Goal: Task Accomplishment & Management: Manage account settings

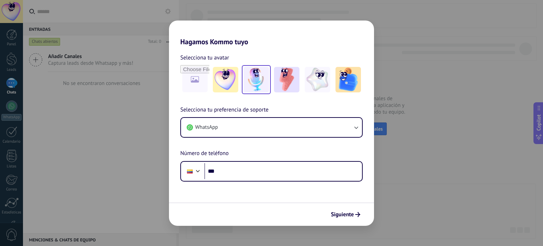
click at [255, 81] on img at bounding box center [256, 79] width 25 height 25
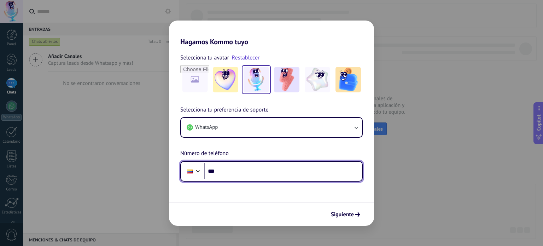
click at [229, 173] on input "***" at bounding box center [283, 171] width 158 height 16
type input "**********"
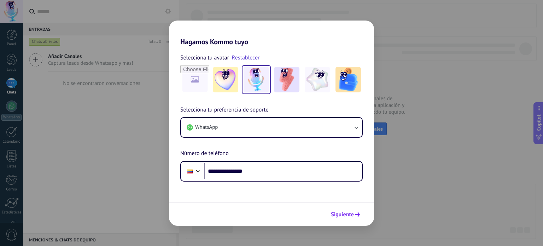
click at [348, 213] on span "Siguiente" at bounding box center [342, 214] width 23 height 5
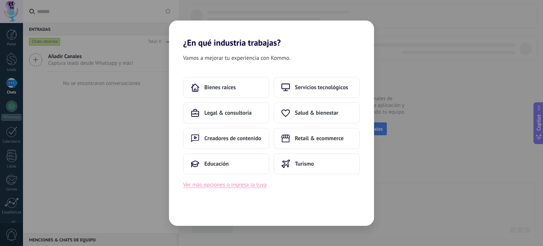
click at [257, 186] on button "Ver más opciones o ingresa la tuya" at bounding box center [224, 184] width 83 height 9
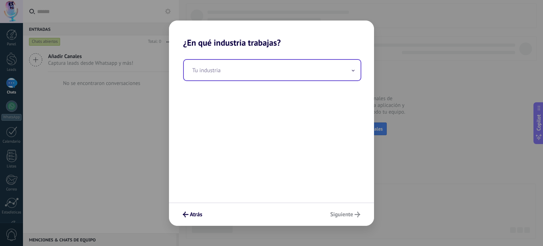
click at [231, 75] on input "text" at bounding box center [272, 70] width 177 height 21
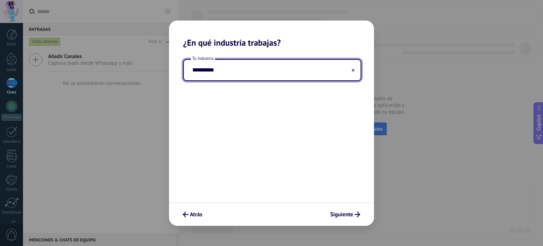
type input "**********"
click at [352, 69] on icon at bounding box center [353, 70] width 3 height 3
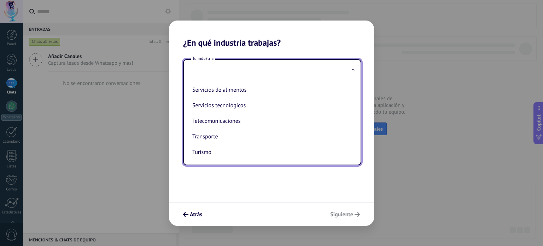
scroll to position [187, 0]
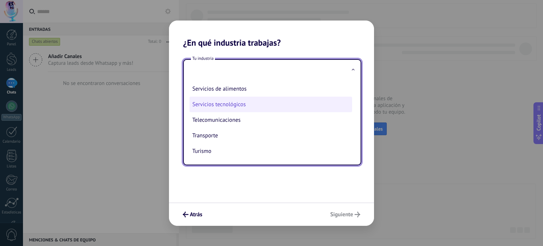
click at [232, 109] on li "Servicios tecnológicos" at bounding box center [271, 105] width 163 height 16
type input "**********"
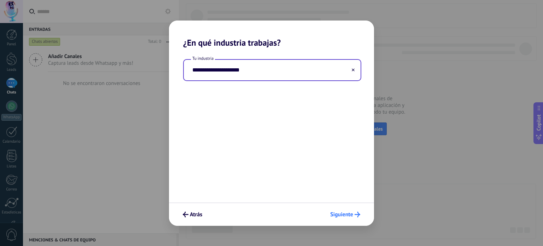
click at [345, 215] on span "Siguiente" at bounding box center [341, 214] width 23 height 5
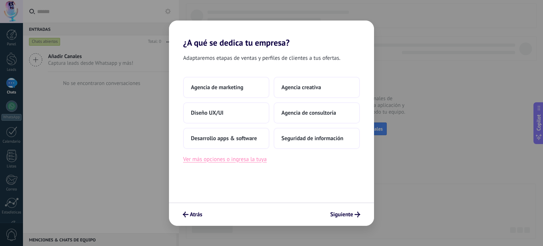
click at [226, 158] on button "Ver más opciones o ingresa la tuya" at bounding box center [224, 159] width 83 height 9
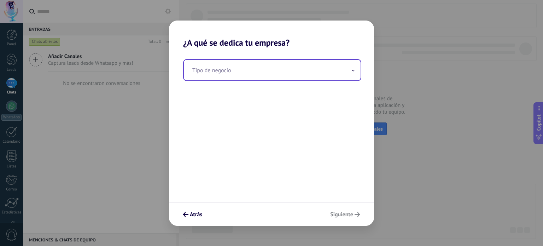
click at [356, 71] on input "text" at bounding box center [272, 70] width 177 height 21
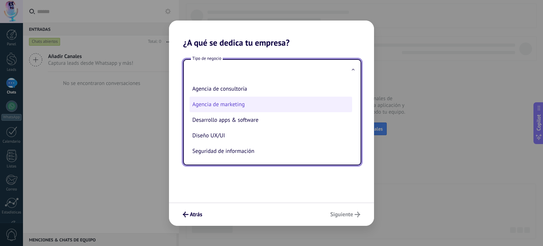
scroll to position [0, 0]
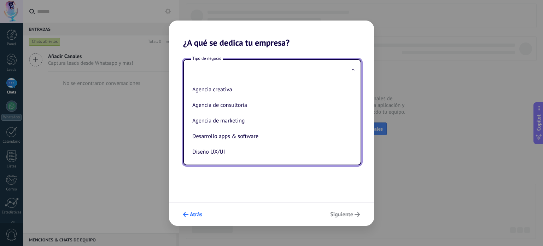
click at [188, 209] on button "Atrás" at bounding box center [193, 214] width 26 height 12
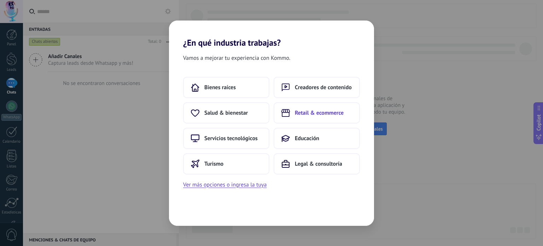
click at [324, 111] on span "Retail & ecommerce" at bounding box center [319, 112] width 49 height 7
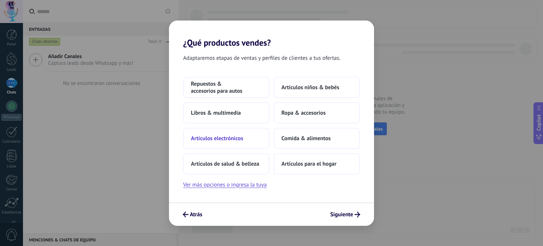
click at [208, 140] on span "Artículos electrónicos" at bounding box center [217, 138] width 52 height 7
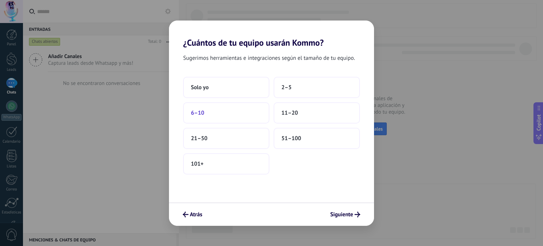
click at [198, 113] on span "6–10" at bounding box center [197, 112] width 13 height 7
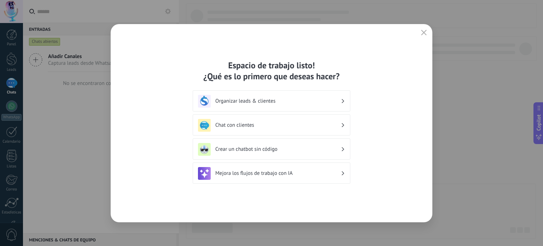
click at [259, 124] on h3 "Chat con clientes" at bounding box center [278, 125] width 126 height 7
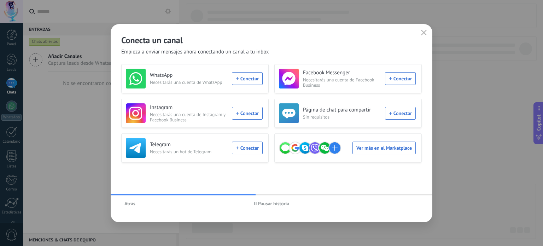
click at [260, 203] on span "Pausar historia" at bounding box center [273, 203] width 31 height 5
click at [246, 78] on div "WhatsApp Necesitarás una cuenta de WhatsApp Conectar" at bounding box center [194, 79] width 137 height 20
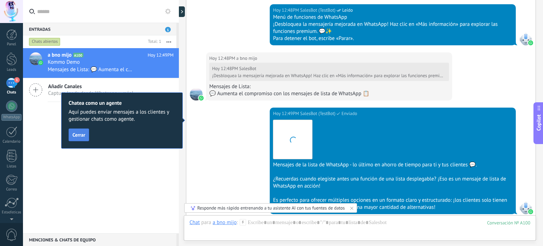
scroll to position [487, 0]
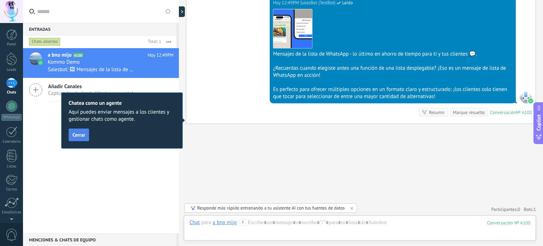
click at [83, 139] on button "Cerrar" at bounding box center [79, 134] width 21 height 13
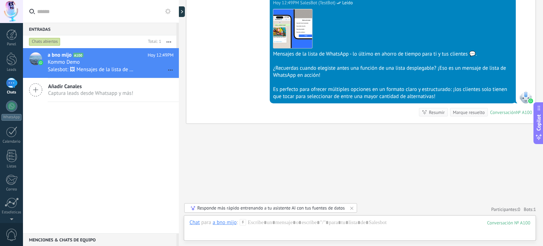
click at [35, 87] on icon at bounding box center [35, 89] width 13 height 13
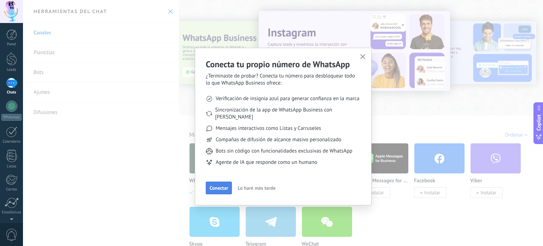
click at [223, 185] on span "Conectar" at bounding box center [219, 187] width 18 height 5
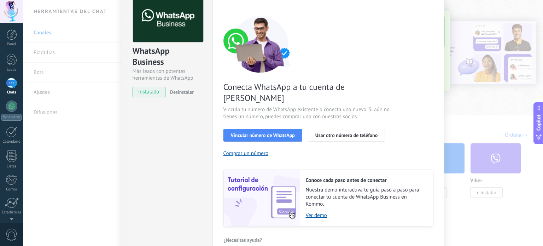
scroll to position [33, 0]
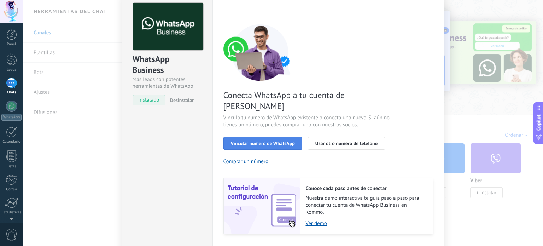
click at [263, 137] on button "Vincular número de WhatsApp" at bounding box center [262, 143] width 79 height 13
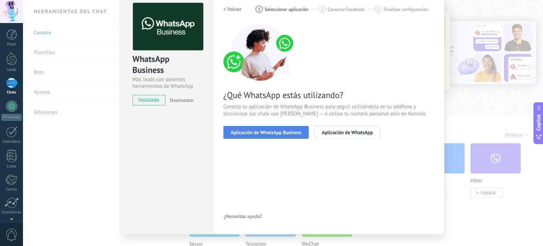
click at [254, 130] on span "Aplicación de WhatsApp Business" at bounding box center [266, 132] width 71 height 5
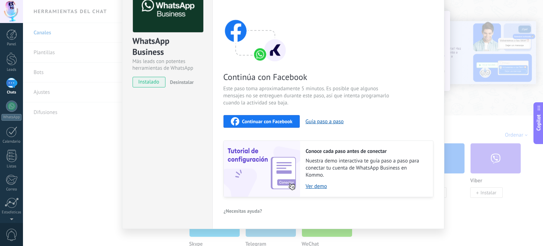
scroll to position [60, 0]
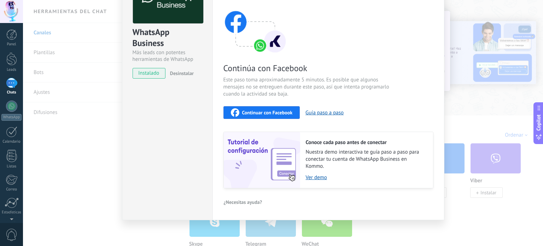
click at [269, 113] on span "Continuar con Facebook" at bounding box center [267, 112] width 51 height 5
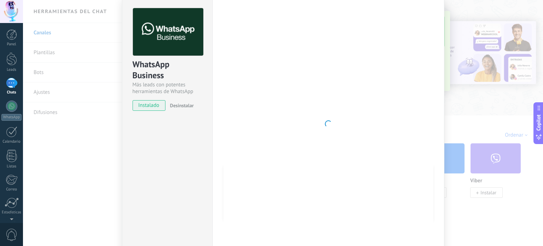
scroll to position [0, 0]
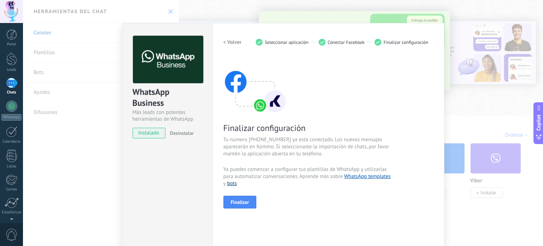
click at [231, 182] on link "bots" at bounding box center [232, 183] width 10 height 7
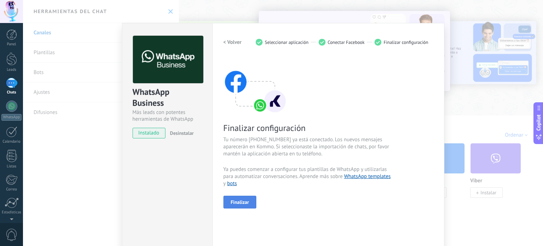
click at [243, 200] on span "Finalizar" at bounding box center [240, 201] width 18 height 5
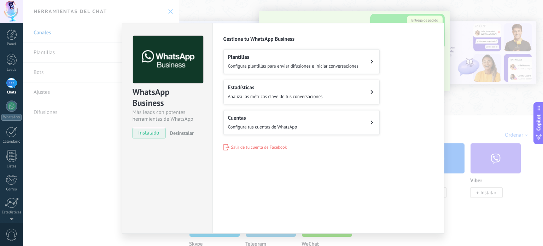
click at [303, 59] on h2 "Plantillas" at bounding box center [293, 57] width 131 height 7
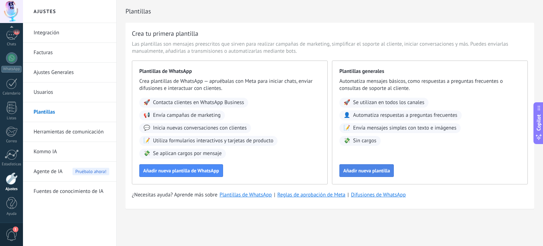
click at [369, 171] on span "Añadir nueva plantilla" at bounding box center [366, 170] width 47 height 5
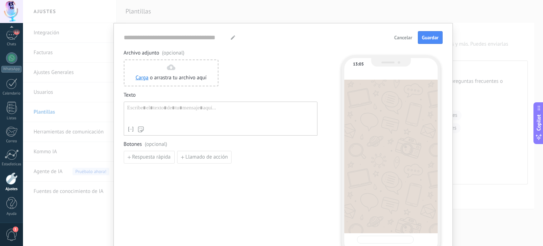
type input "**********"
click at [143, 110] on div at bounding box center [220, 114] width 187 height 18
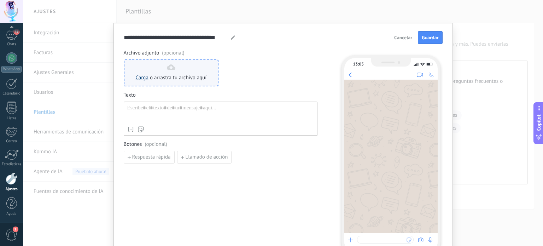
click at [140, 80] on link "Carga" at bounding box center [142, 77] width 13 height 7
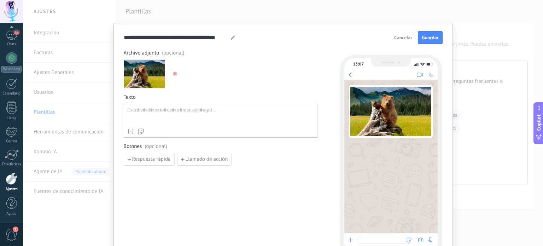
click at [175, 74] on icon "button" at bounding box center [175, 74] width 4 height 4
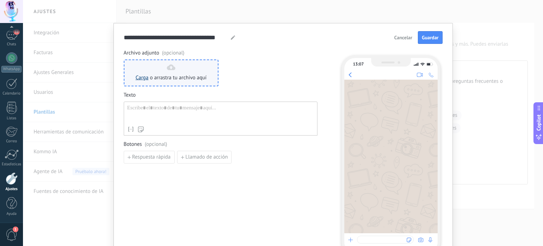
click at [141, 79] on link "Carga" at bounding box center [142, 77] width 13 height 7
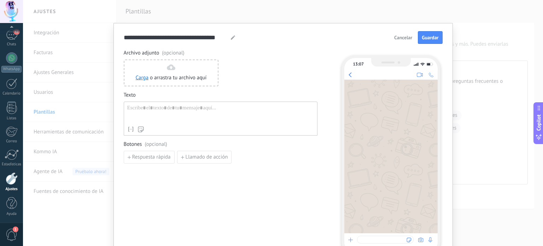
click at [396, 39] on span "Cancelar" at bounding box center [403, 37] width 18 height 5
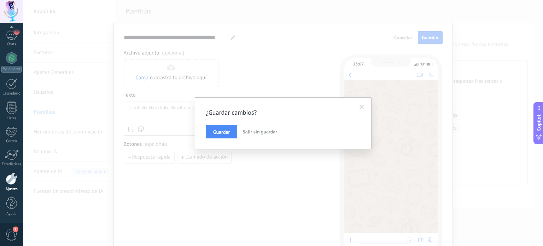
click at [260, 134] on span "Salir sin guardar" at bounding box center [260, 131] width 35 height 6
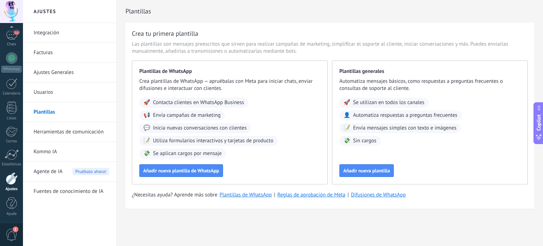
click at [45, 90] on link "Usuarios" at bounding box center [72, 92] width 76 height 20
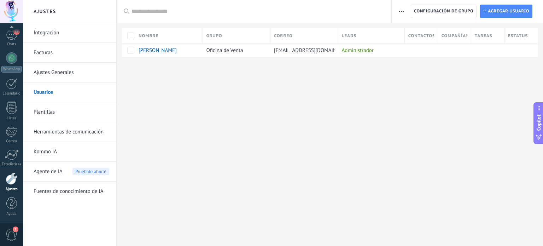
click at [46, 34] on link "Integración" at bounding box center [72, 33] width 76 height 20
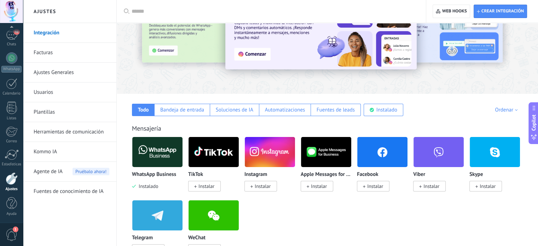
scroll to position [45, 0]
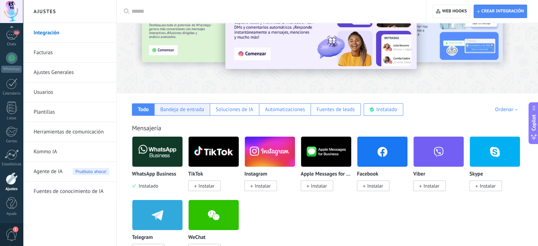
click at [186, 109] on div "Bandeja de entrada" at bounding box center [182, 109] width 44 height 7
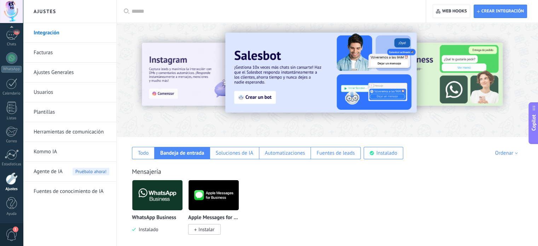
scroll to position [0, 0]
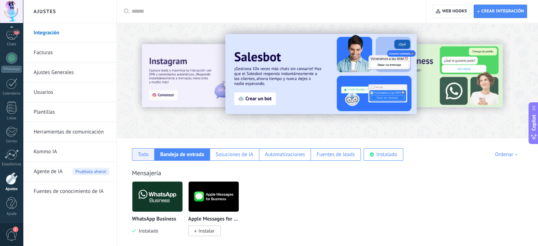
click at [138, 156] on div "Todo" at bounding box center [143, 154] width 11 height 7
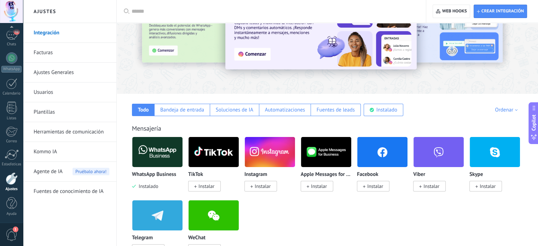
scroll to position [56, 0]
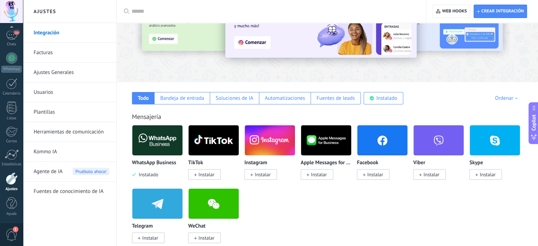
click at [157, 140] on img at bounding box center [157, 140] width 50 height 34
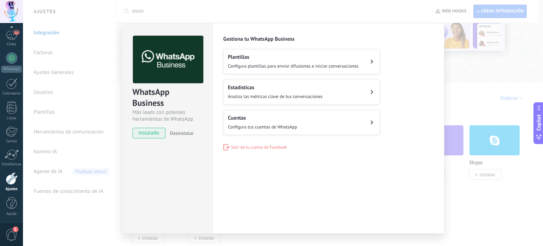
click at [300, 120] on button "Cuentas Configura tus cuentas de WhatsApp" at bounding box center [301, 122] width 156 height 25
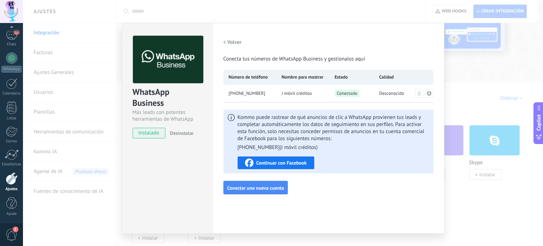
click at [41, 53] on div "WhatsApp Business Más leads con potentes herramientas de WhatsApp instalado Des…" at bounding box center [283, 123] width 520 height 246
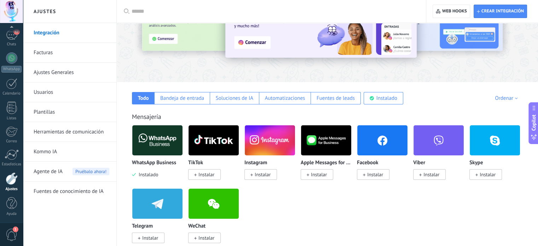
click at [41, 53] on link "Facturas" at bounding box center [72, 53] width 76 height 20
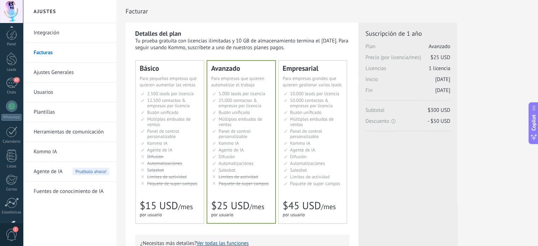
scroll to position [48, 0]
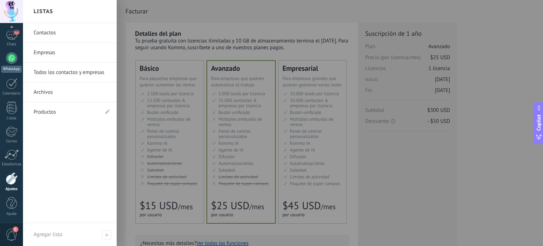
click at [9, 59] on div at bounding box center [11, 57] width 11 height 11
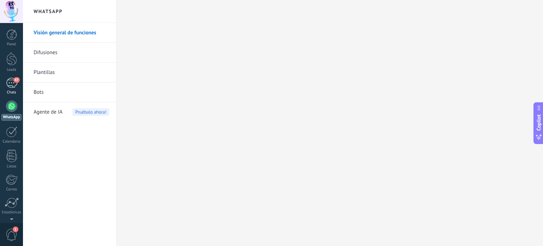
click at [7, 82] on div "47" at bounding box center [11, 83] width 11 height 10
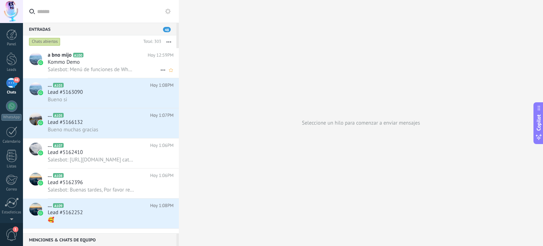
click at [107, 67] on span "Salesbot: Menú de funciones de WhatsApp ¡Desbloquea la mensajería mejorada en W…" at bounding box center [91, 69] width 87 height 7
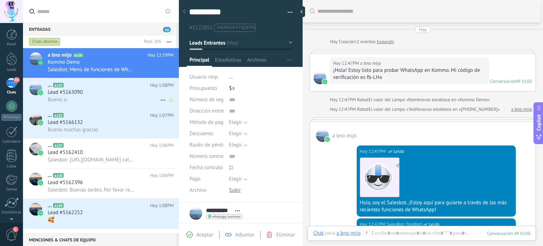
click at [94, 102] on div "Bueno si" at bounding box center [111, 99] width 126 height 7
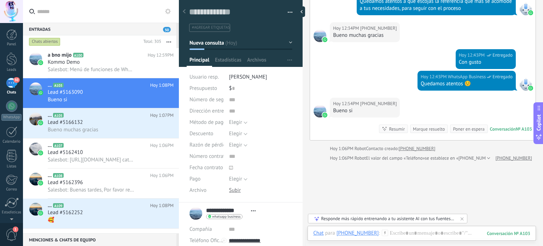
scroll to position [458, 0]
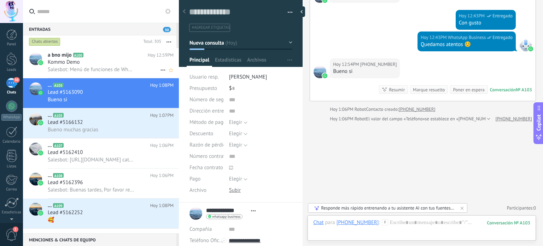
click at [91, 68] on span "Salesbot: Menú de funciones de WhatsApp ¡Desbloquea la mensajería mejorada en W…" at bounding box center [91, 69] width 87 height 7
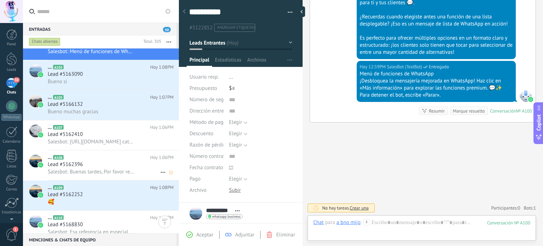
scroll to position [14, 0]
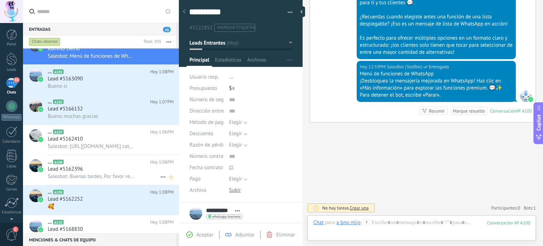
click at [105, 168] on div "Lead #5162396" at bounding box center [111, 168] width 126 height 7
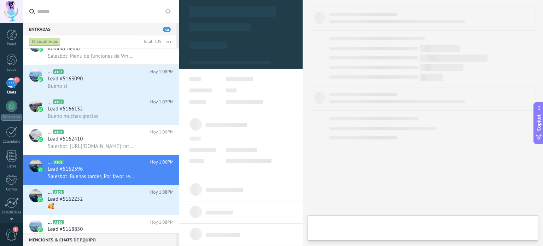
type textarea "**********"
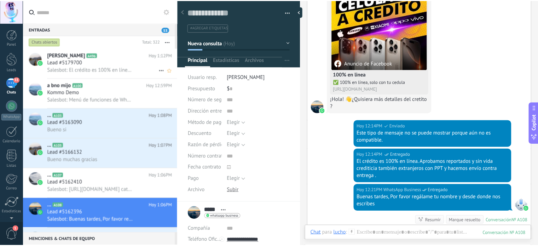
scroll to position [79, 0]
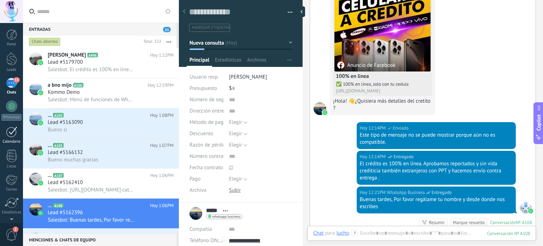
click at [11, 132] on div at bounding box center [11, 131] width 11 height 11
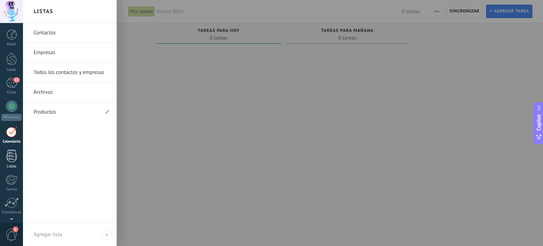
click at [11, 155] on div at bounding box center [11, 156] width 11 height 12
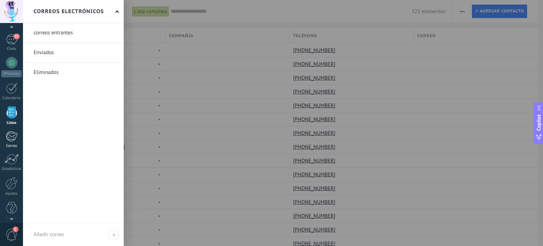
click at [11, 140] on div at bounding box center [12, 136] width 12 height 11
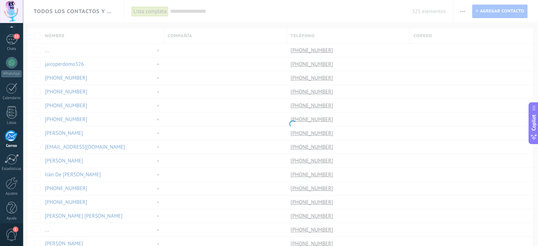
scroll to position [48, 0]
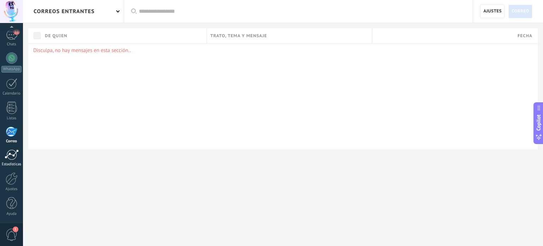
click at [9, 156] on div at bounding box center [12, 154] width 14 height 11
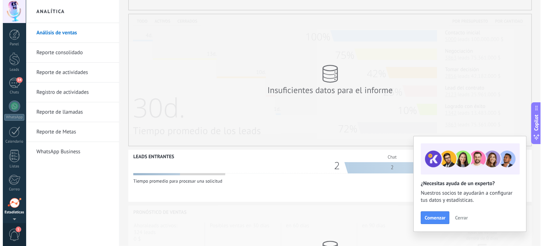
scroll to position [138, 0]
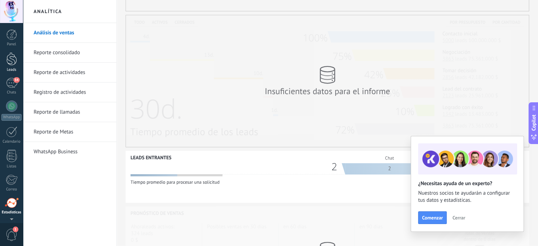
click at [10, 59] on div at bounding box center [11, 58] width 11 height 13
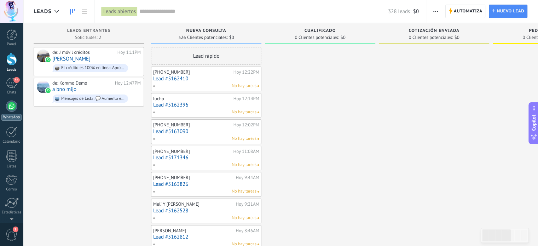
click at [11, 107] on div at bounding box center [11, 105] width 11 height 11
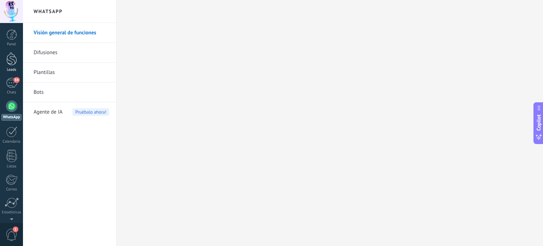
click at [10, 62] on div at bounding box center [11, 58] width 11 height 13
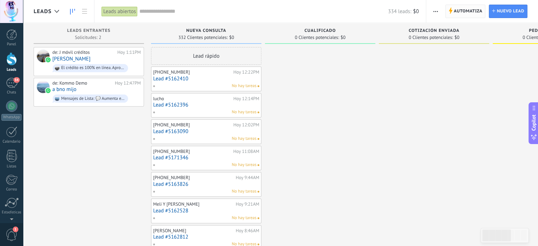
click at [464, 11] on span "Automatiza" at bounding box center [468, 11] width 29 height 13
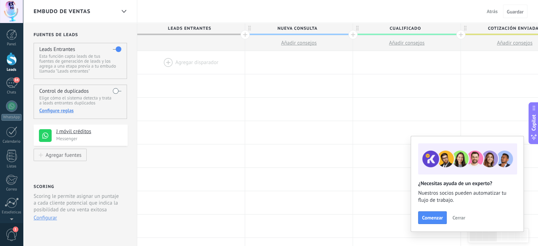
click at [456, 219] on span "Cerrar" at bounding box center [458, 217] width 13 height 5
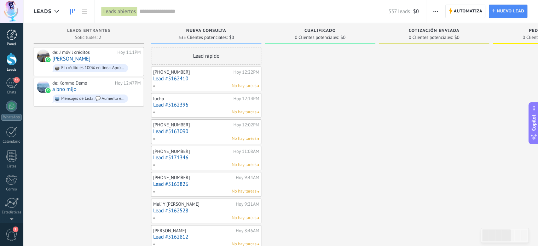
click at [6, 39] on div at bounding box center [11, 34] width 11 height 11
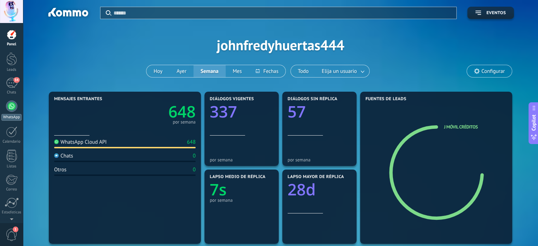
click at [11, 108] on div at bounding box center [11, 105] width 11 height 11
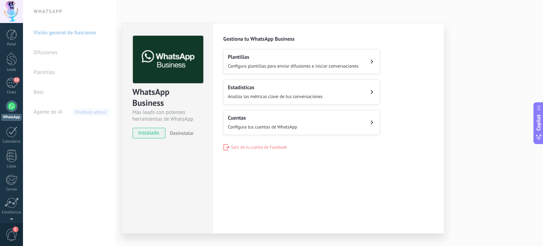
click at [299, 118] on button "Cuentas Configura tus cuentas de WhatsApp" at bounding box center [301, 122] width 156 height 25
